Goal: Transaction & Acquisition: Purchase product/service

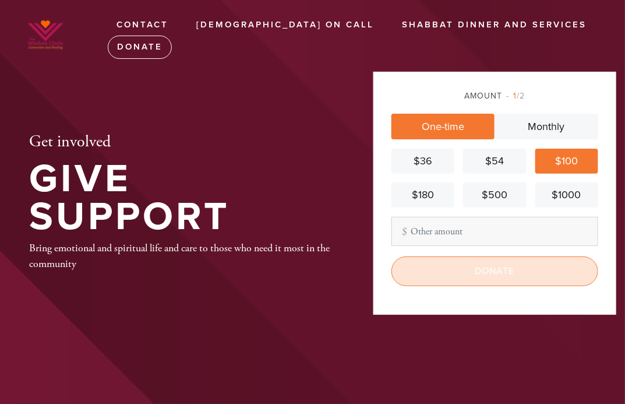
click at [493, 274] on input "Donate" at bounding box center [494, 270] width 207 height 29
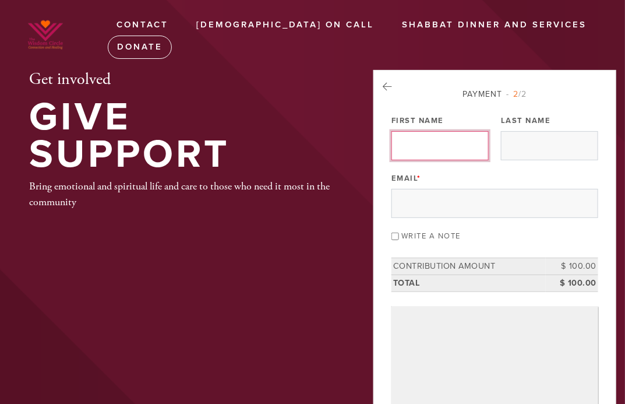
click at [400, 140] on input "First Name" at bounding box center [439, 145] width 97 height 29
click at [422, 151] on input "First Name" at bounding box center [439, 145] width 97 height 29
type input "Barry & Peggy"
type input "Nagoshiner"
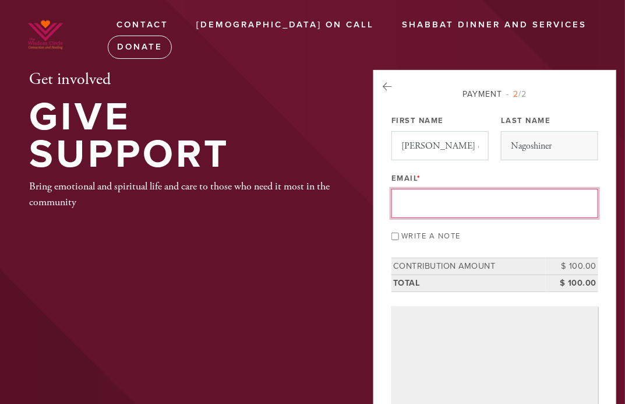
type input "bnncpa@sbcglobal.net"
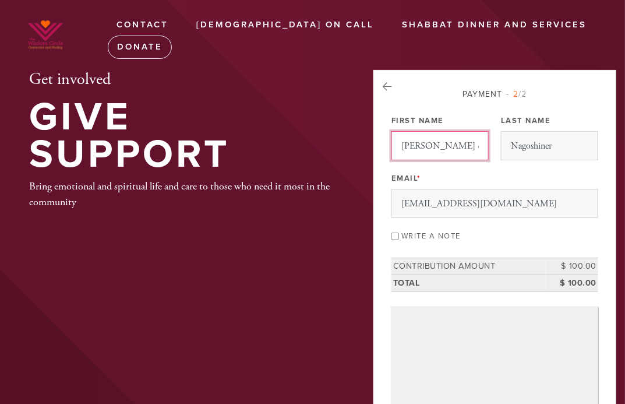
drag, startPoint x: 424, startPoint y: 148, endPoint x: 469, endPoint y: 149, distance: 45.4
click at [469, 149] on input "Barry & Peggy" at bounding box center [439, 145] width 97 height 29
type input "Barry"
click at [535, 183] on div "Email * bnncpa@sbcglobal.net" at bounding box center [494, 194] width 207 height 48
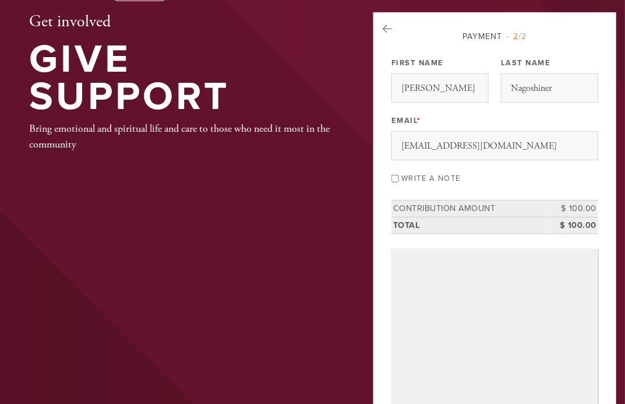
click at [396, 177] on input "Write a note" at bounding box center [395, 179] width 8 height 8
checkbox input "true"
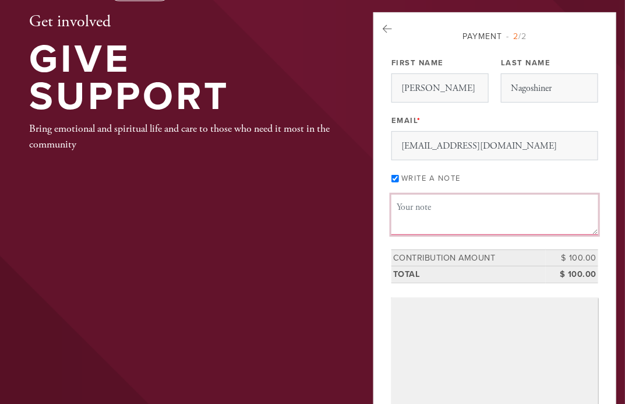
click at [448, 206] on textarea "Message or dedication" at bounding box center [494, 215] width 207 height 40
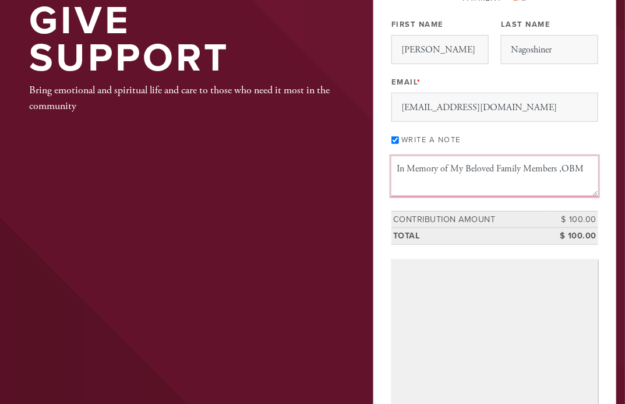
scroll to position [116, 0]
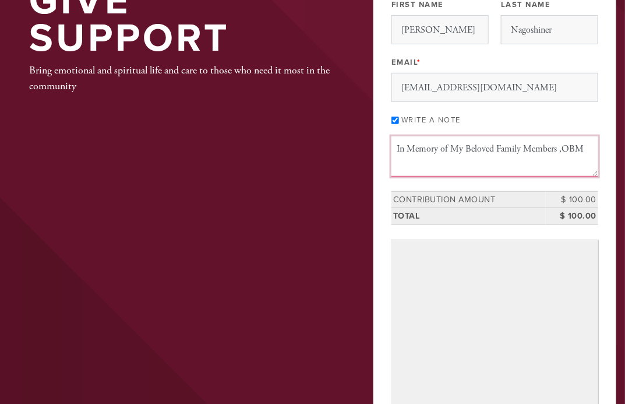
type textarea "In Memory of My Beloved Family Members ,OBM"
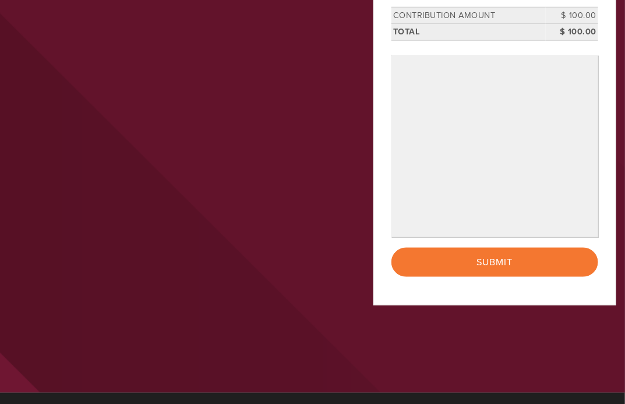
scroll to position [301, 0]
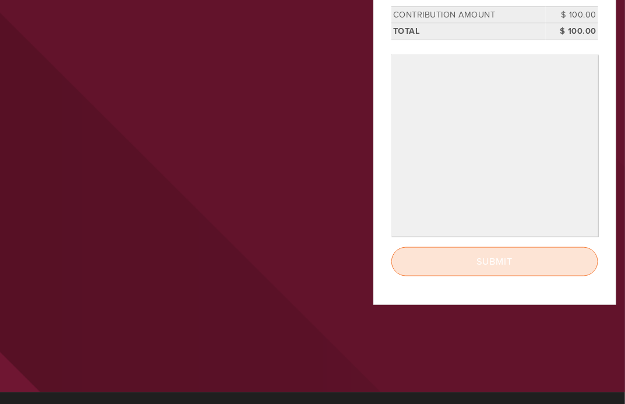
click at [485, 262] on input "Submit" at bounding box center [494, 261] width 207 height 29
